Goal: Use online tool/utility: Utilize a website feature to perform a specific function

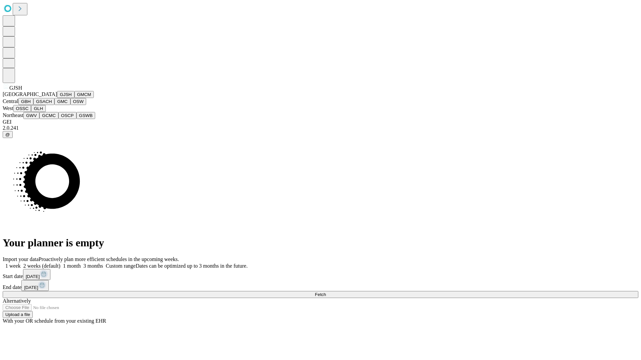
click at [57, 98] on button "GJSH" at bounding box center [65, 94] width 17 height 7
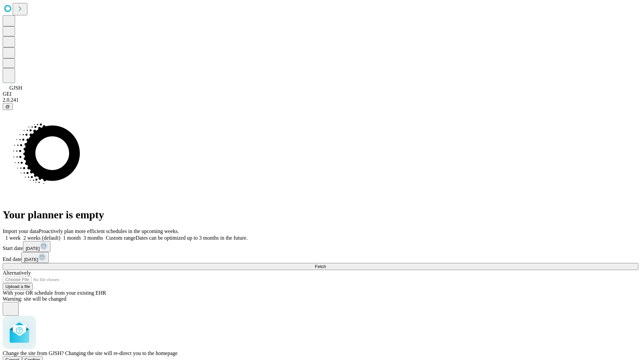
click at [40, 358] on span "Confirm" at bounding box center [33, 360] width 16 height 5
click at [21, 235] on label "1 week" at bounding box center [12, 238] width 18 height 6
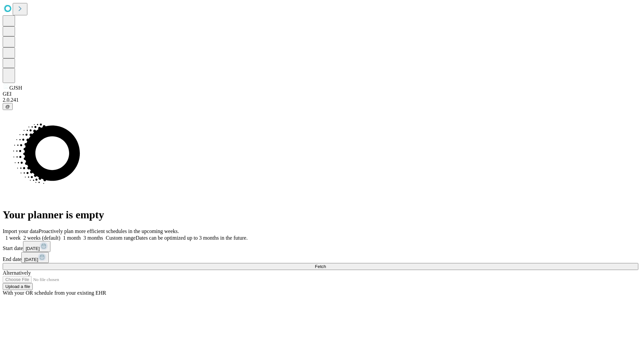
click at [326, 264] on span "Fetch" at bounding box center [320, 266] width 11 height 5
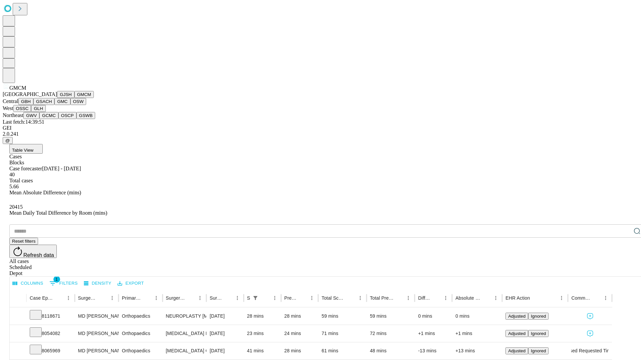
click at [33, 105] on button "GBH" at bounding box center [25, 101] width 15 height 7
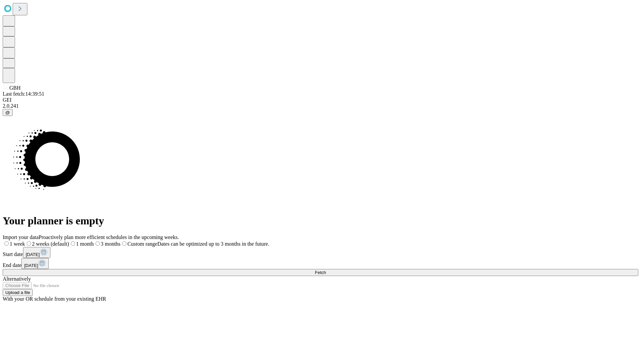
click at [25, 241] on label "1 week" at bounding box center [14, 244] width 22 height 6
click at [326, 270] on span "Fetch" at bounding box center [320, 272] width 11 height 5
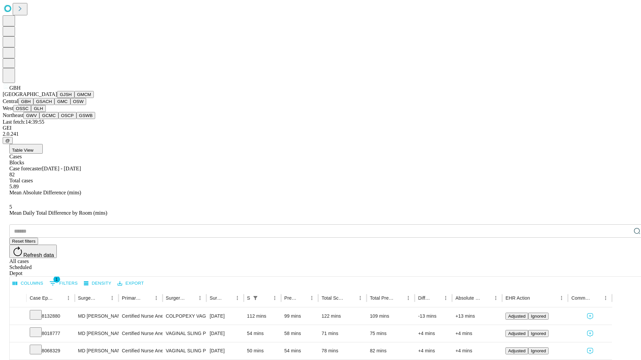
click at [52, 105] on button "GSACH" at bounding box center [43, 101] width 21 height 7
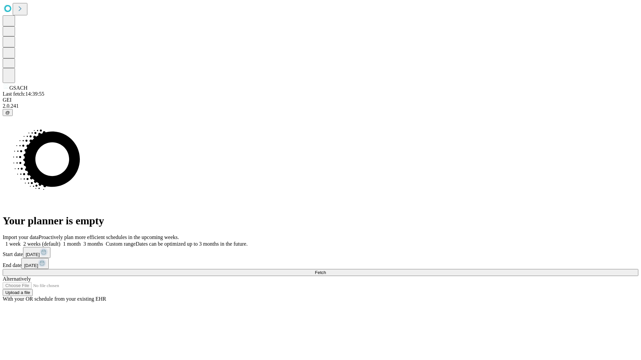
click at [21, 241] on label "1 week" at bounding box center [12, 244] width 18 height 6
click at [326, 270] on span "Fetch" at bounding box center [320, 272] width 11 height 5
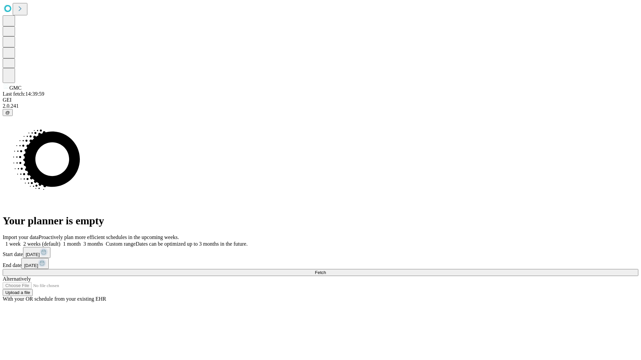
click at [21, 241] on label "1 week" at bounding box center [12, 244] width 18 height 6
click at [326, 270] on span "Fetch" at bounding box center [320, 272] width 11 height 5
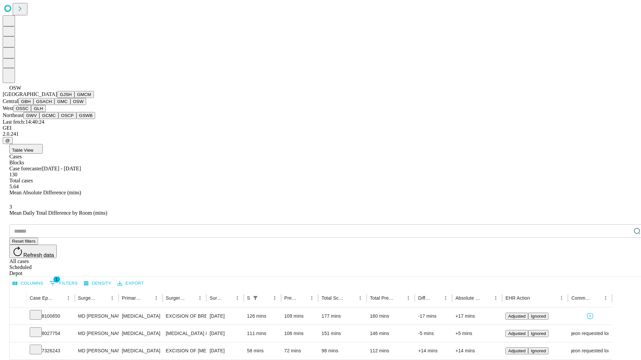
click at [31, 112] on button "OSSC" at bounding box center [22, 108] width 18 height 7
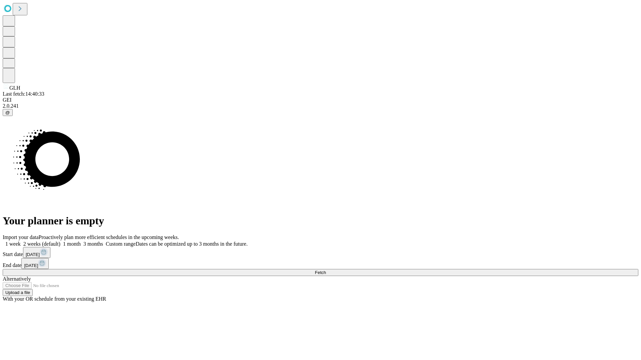
click at [21, 241] on label "1 week" at bounding box center [12, 244] width 18 height 6
click at [326, 270] on span "Fetch" at bounding box center [320, 272] width 11 height 5
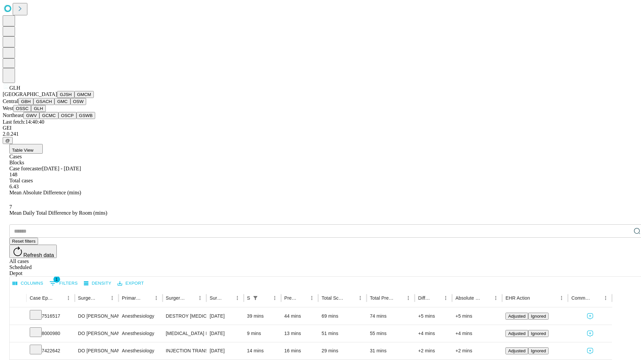
click at [39, 119] on button "GWV" at bounding box center [31, 115] width 16 height 7
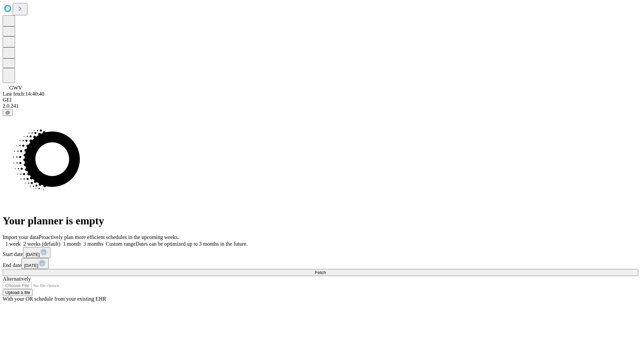
click at [21, 241] on label "1 week" at bounding box center [12, 244] width 18 height 6
click at [326, 270] on span "Fetch" at bounding box center [320, 272] width 11 height 5
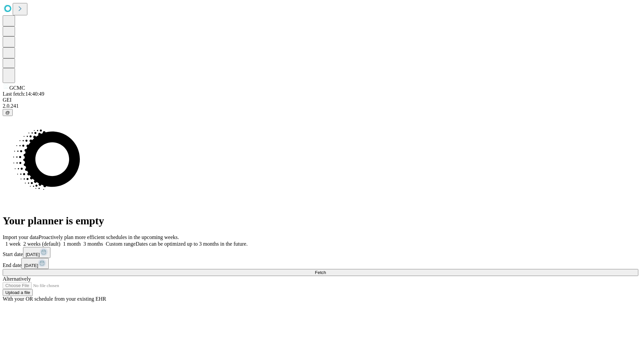
click at [21, 241] on label "1 week" at bounding box center [12, 244] width 18 height 6
click at [326, 270] on span "Fetch" at bounding box center [320, 272] width 11 height 5
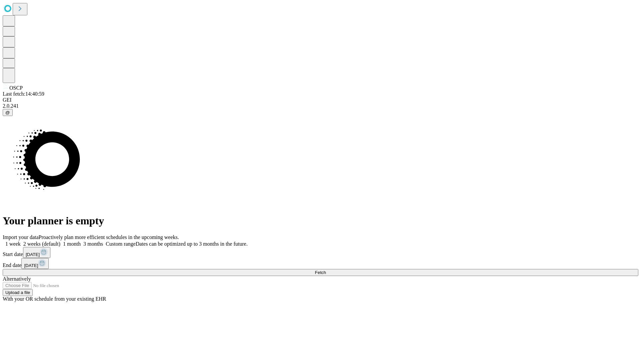
click at [21, 241] on label "1 week" at bounding box center [12, 244] width 18 height 6
click at [326, 270] on span "Fetch" at bounding box center [320, 272] width 11 height 5
click at [21, 241] on label "1 week" at bounding box center [12, 244] width 18 height 6
click at [326, 270] on span "Fetch" at bounding box center [320, 272] width 11 height 5
